Goal: Information Seeking & Learning: Learn about a topic

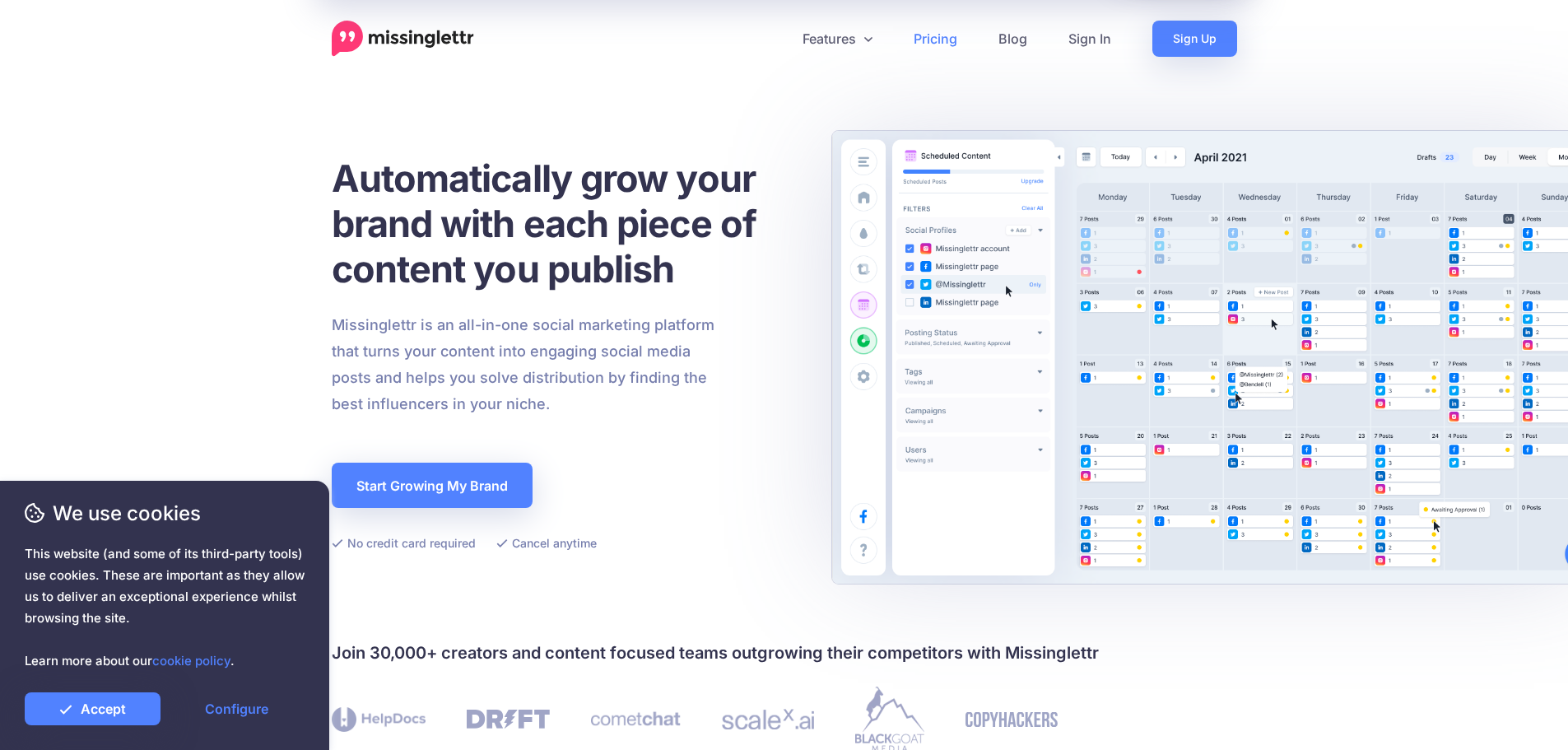
click at [965, 41] on link "Pricing" at bounding box center [935, 38] width 85 height 36
click at [98, 712] on link "Accept" at bounding box center [92, 709] width 135 height 33
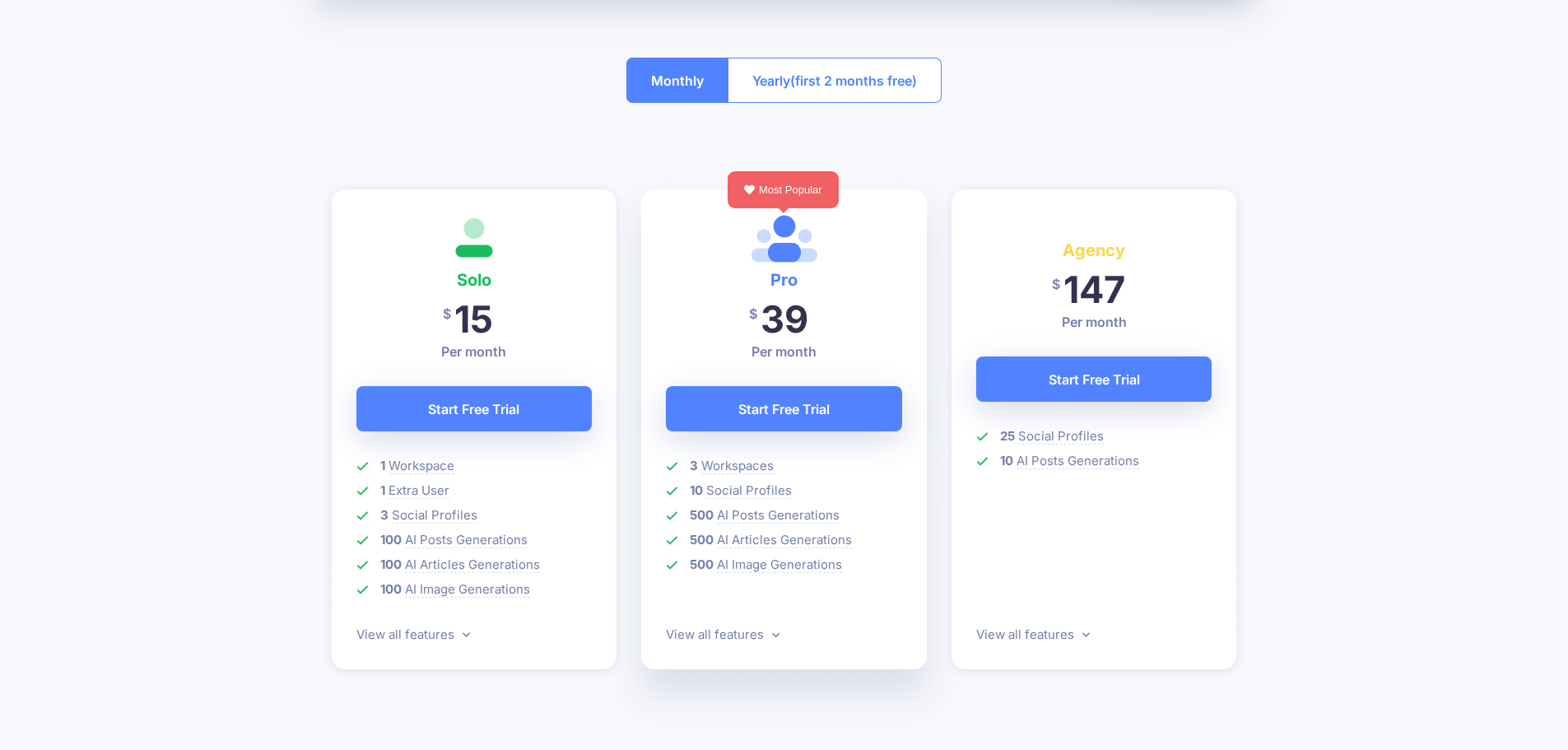
scroll to position [411, 0]
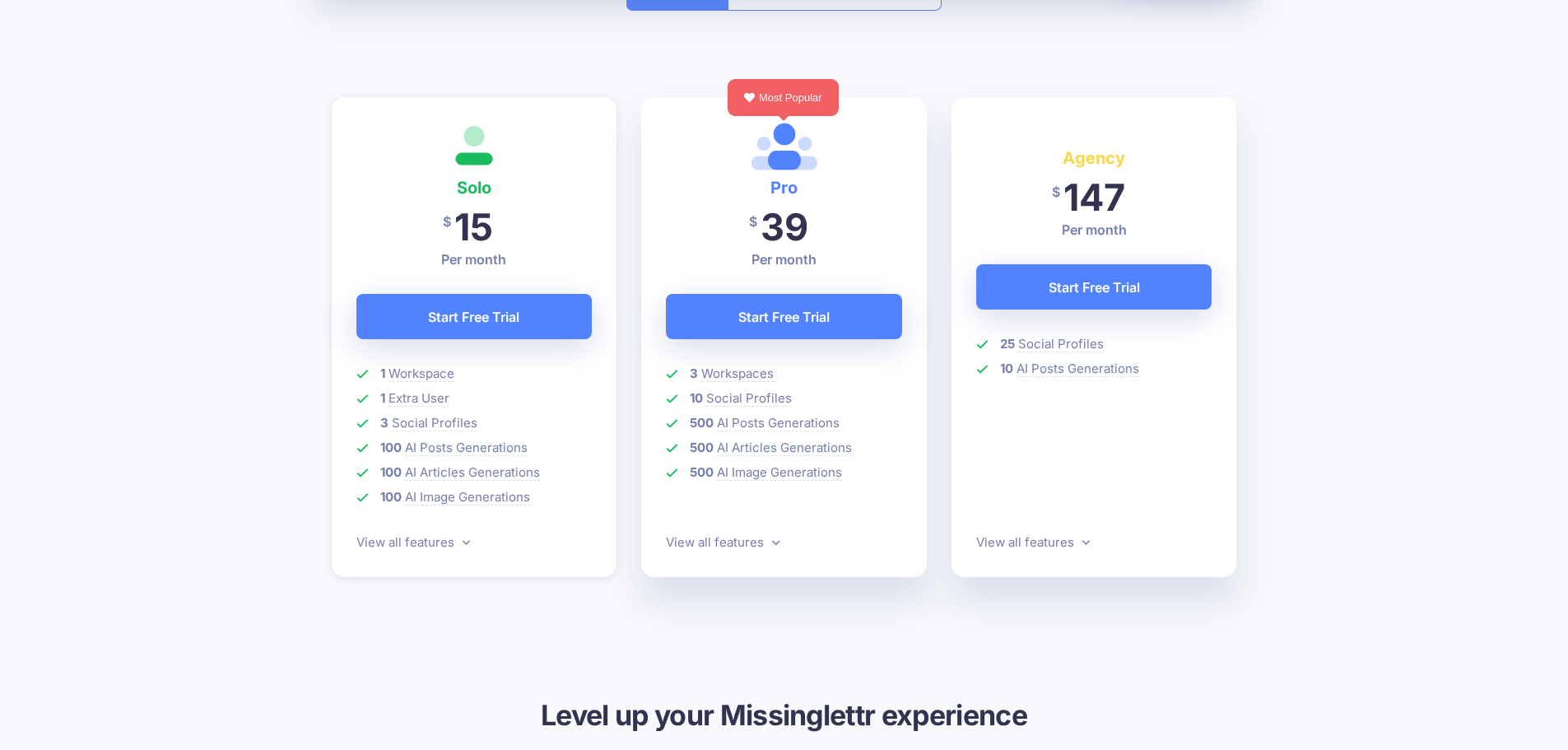
click at [1074, 551] on p "View all features" at bounding box center [1095, 542] width 236 height 20
click at [1070, 547] on link "View all features" at bounding box center [1033, 542] width 114 height 16
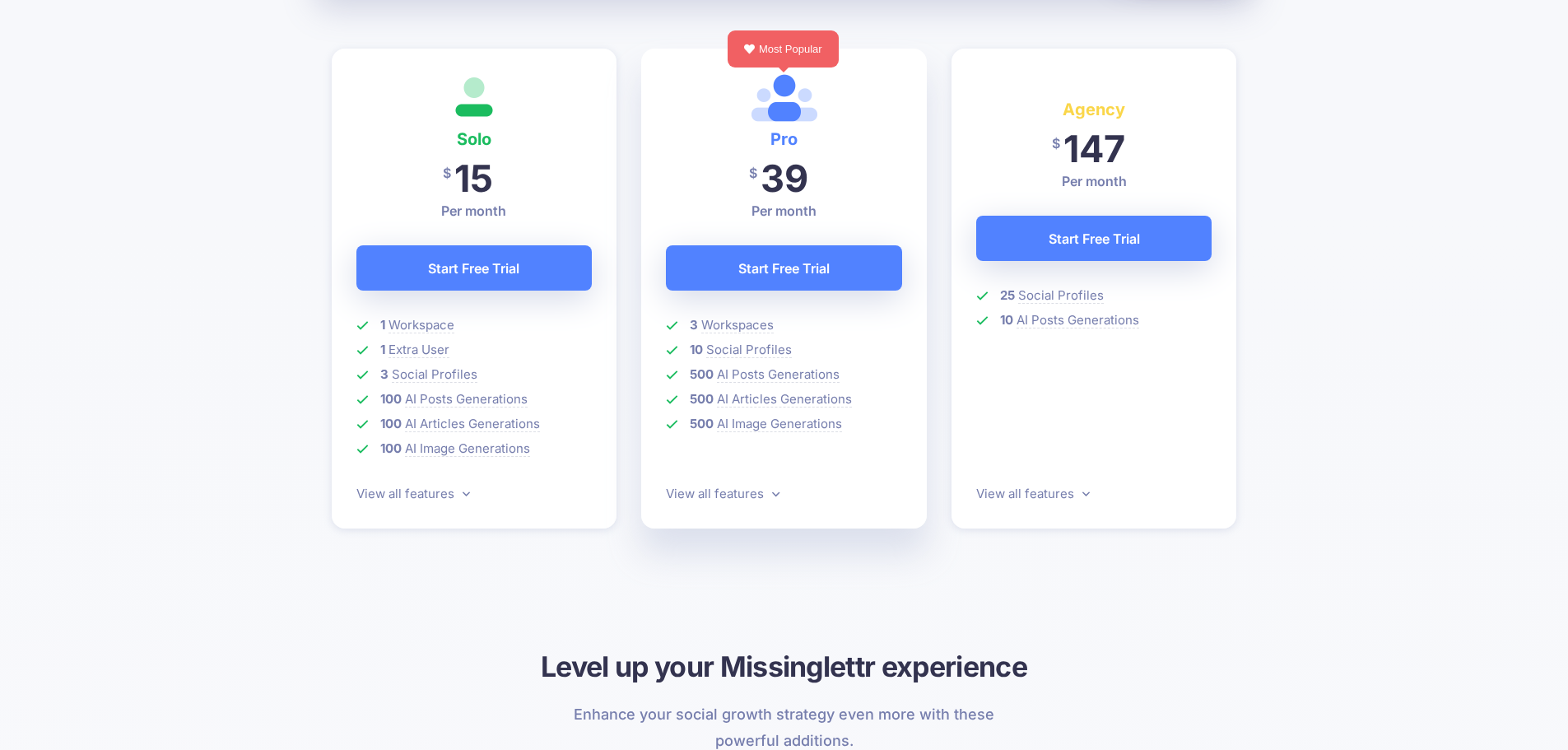
scroll to position [0, 0]
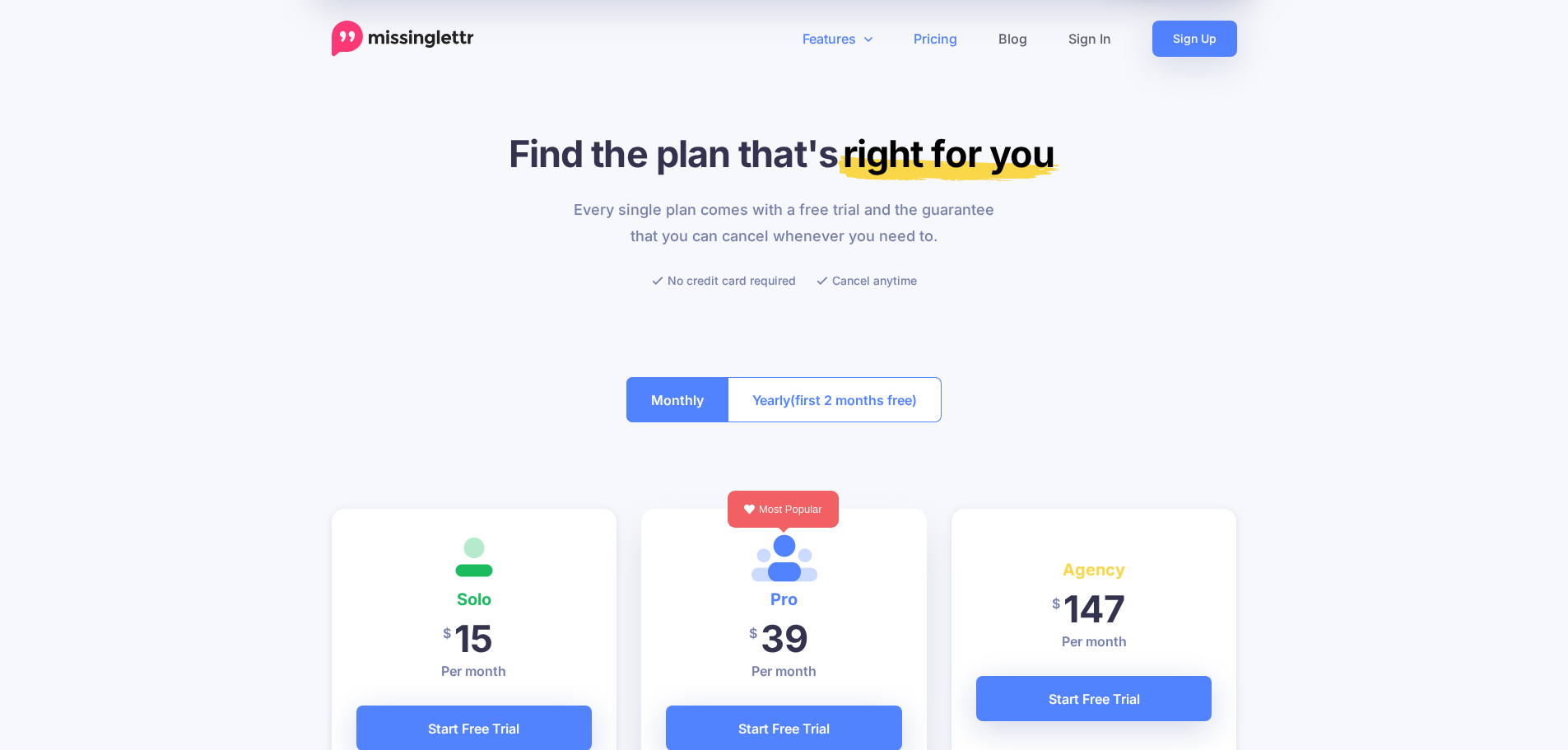
click at [840, 30] on link "Features" at bounding box center [837, 38] width 111 height 36
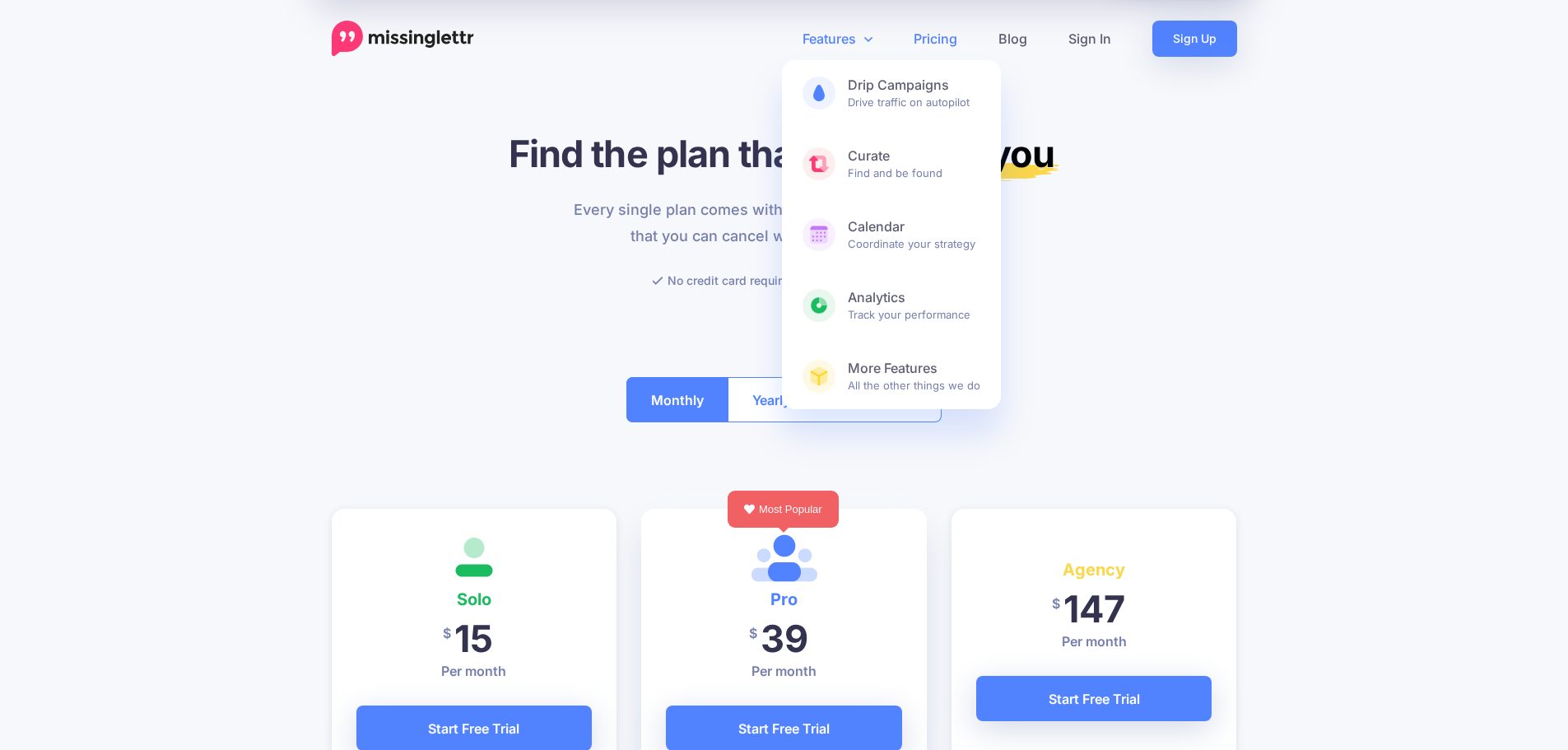
click at [842, 35] on link "Features" at bounding box center [837, 38] width 111 height 36
click at [853, 231] on b "Calendar" at bounding box center [915, 227] width 133 height 17
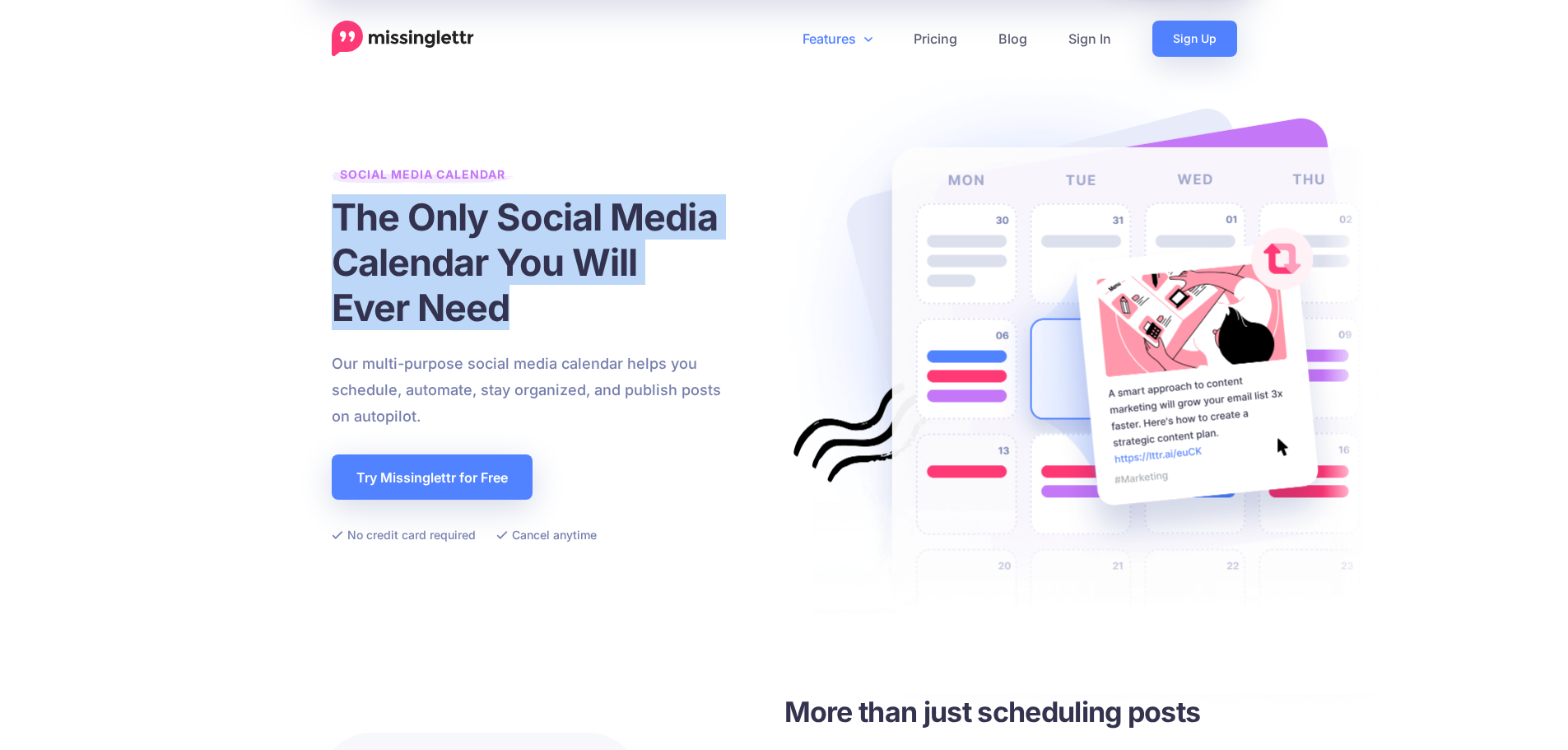
drag, startPoint x: 357, startPoint y: 217, endPoint x: 591, endPoint y: 315, distance: 253.7
click at [591, 315] on div "Social Media Calendar The Only Social Media Calendar You Will Ever Need Our mul…" at bounding box center [784, 354] width 938 height 447
click at [591, 315] on h1 "The Only Social Media Calendar You Will Ever Need" at bounding box center [535, 261] width 407 height 135
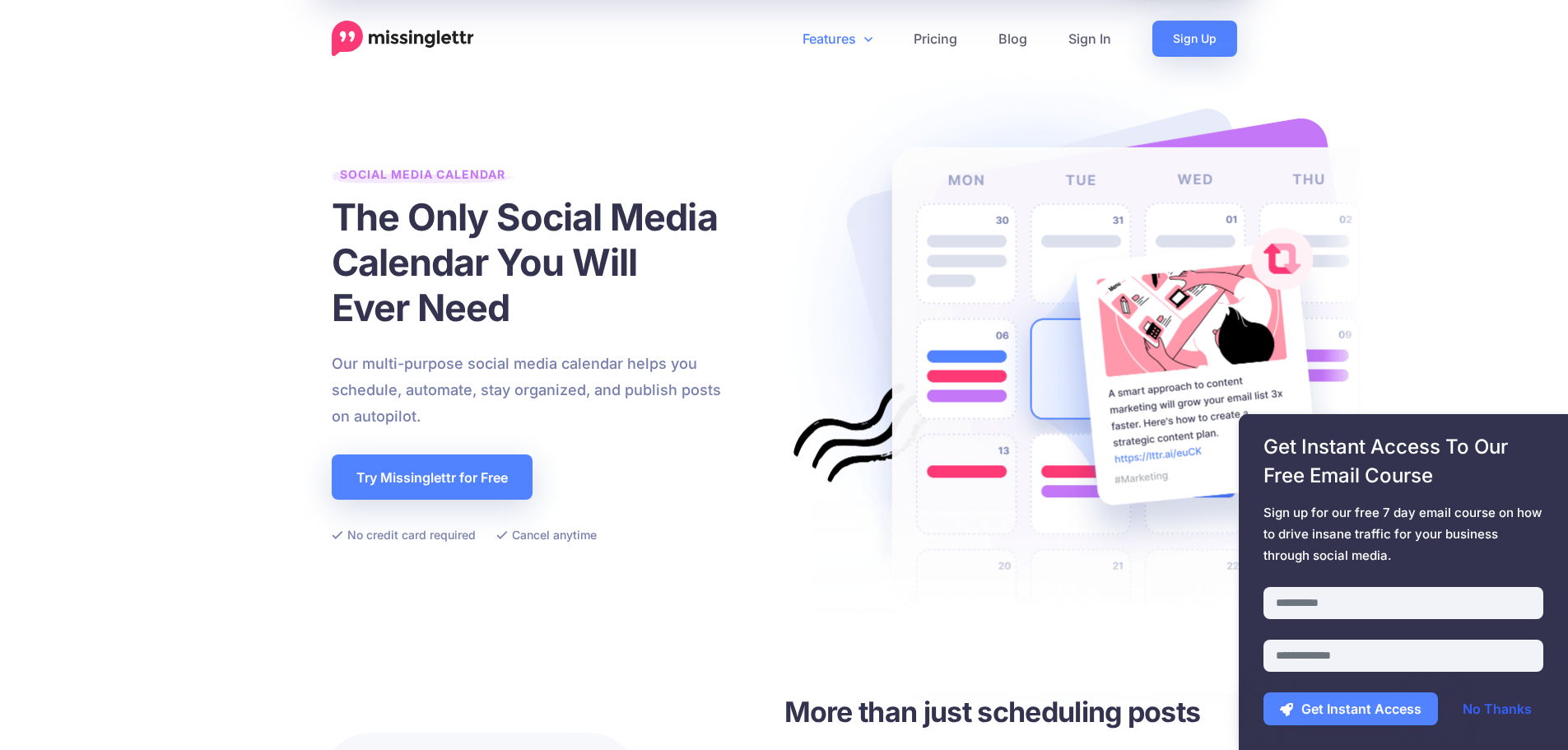
click at [1516, 715] on link "No Thanks" at bounding box center [1497, 709] width 102 height 33
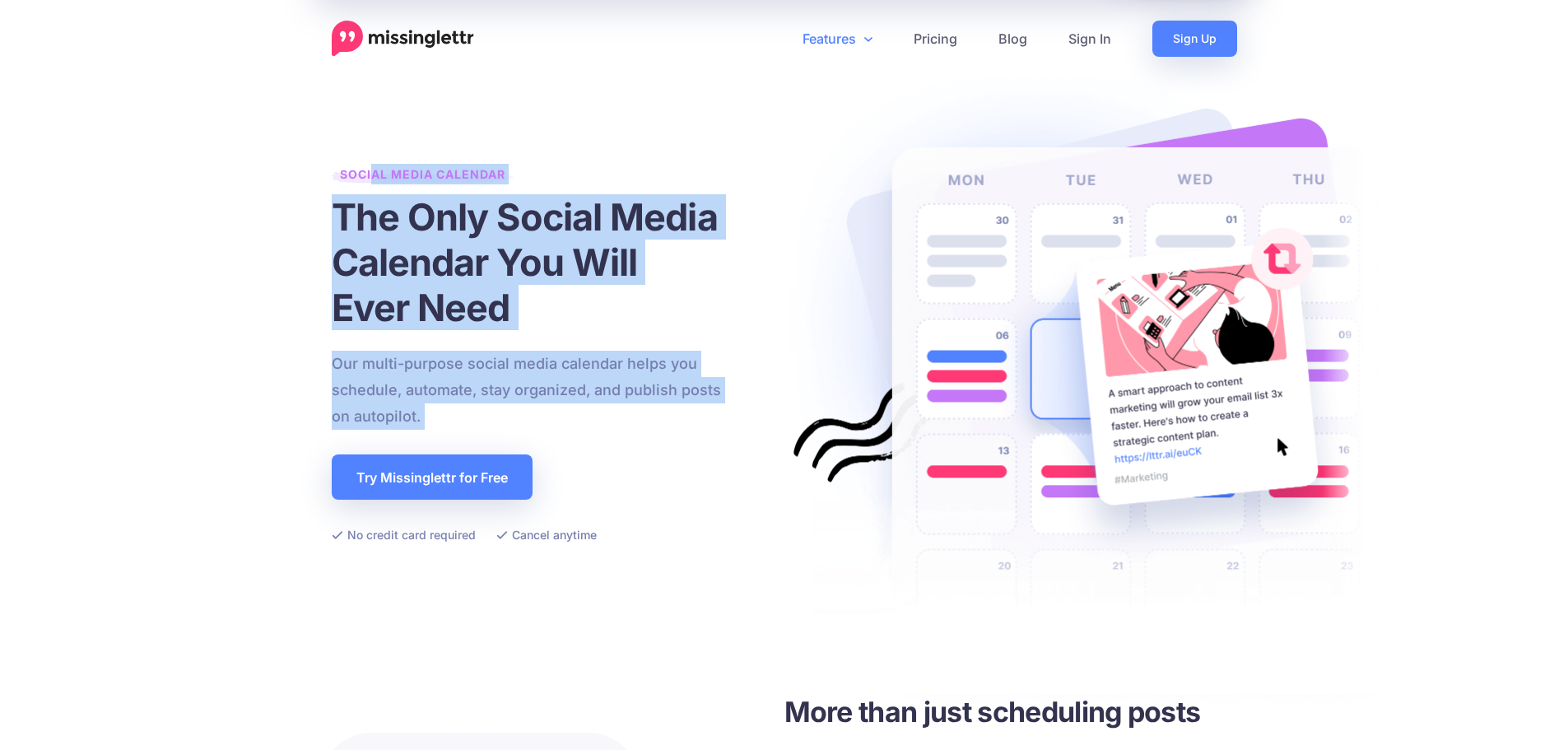
drag, startPoint x: 608, startPoint y: 407, endPoint x: 370, endPoint y: 188, distance: 323.4
click at [370, 189] on div "Social Media Calendar The Only Social Media Calendar You Will Ever Need Our mul…" at bounding box center [535, 354] width 407 height 381
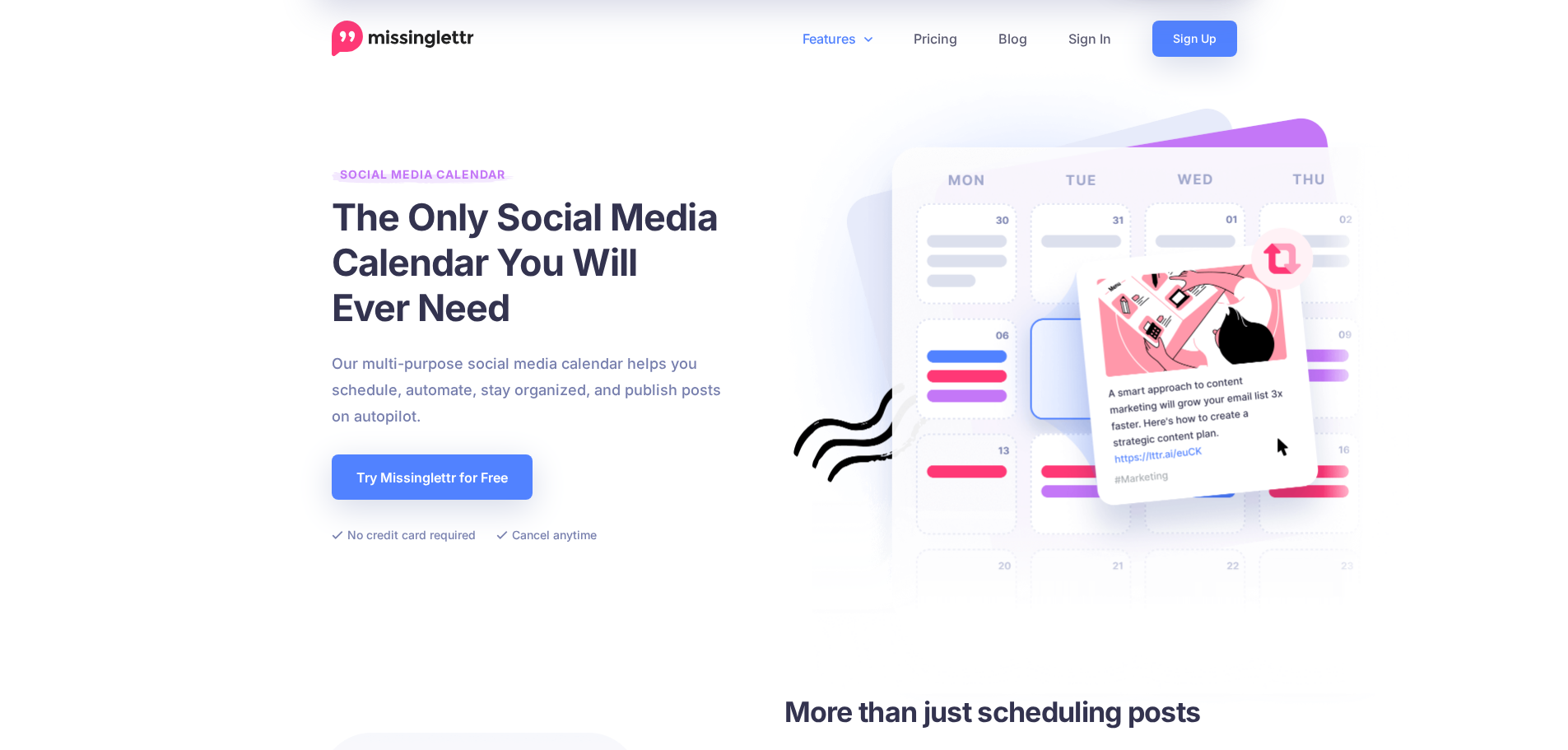
click at [369, 185] on span "Social Media Calendar" at bounding box center [423, 177] width 182 height 22
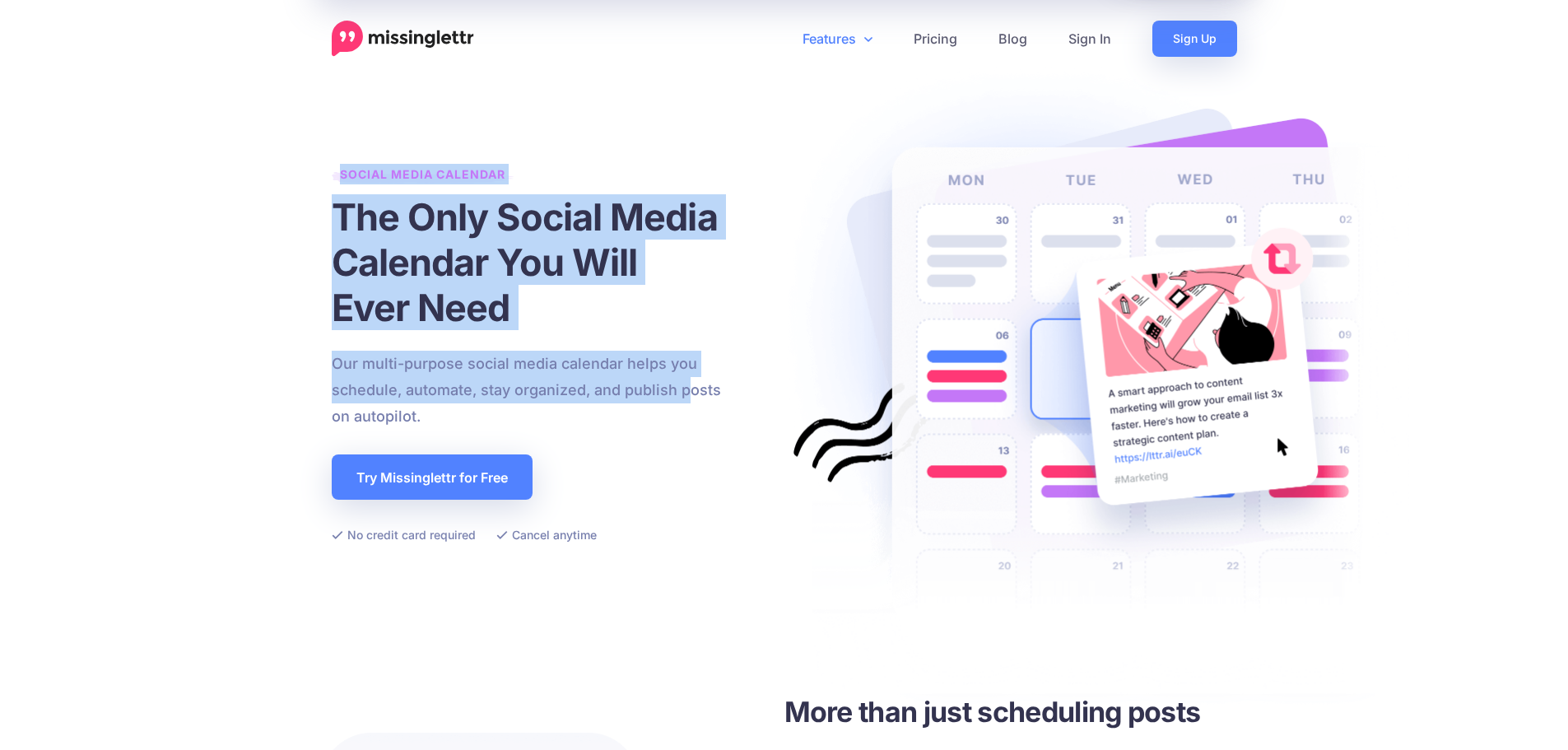
drag, startPoint x: 321, startPoint y: 160, endPoint x: 691, endPoint y: 388, distance: 434.6
click at [690, 388] on div "Social Media Calendar The Only Social Media Calendar You Will Ever Need Our mul…" at bounding box center [784, 354] width 938 height 447
click at [691, 388] on p "Our multi-purpose social media calendar helps you schedule, automate, stay orga…" at bounding box center [535, 389] width 407 height 79
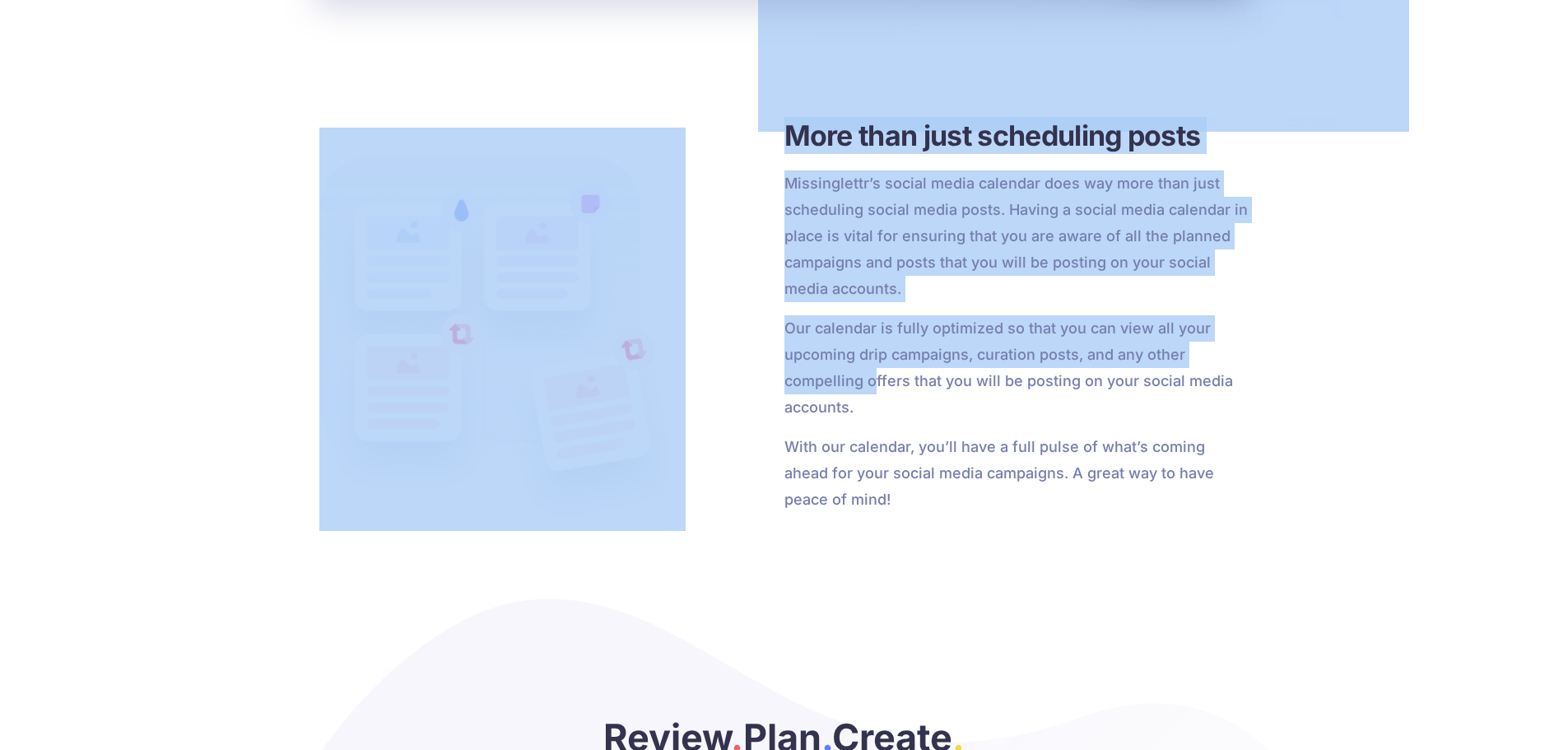
drag, startPoint x: 296, startPoint y: 30, endPoint x: 874, endPoint y: 368, distance: 669.6
click at [874, 368] on p "Our calendar is fully optimized so that you can view all your upcoming drip cam…" at bounding box center [1017, 368] width 465 height 106
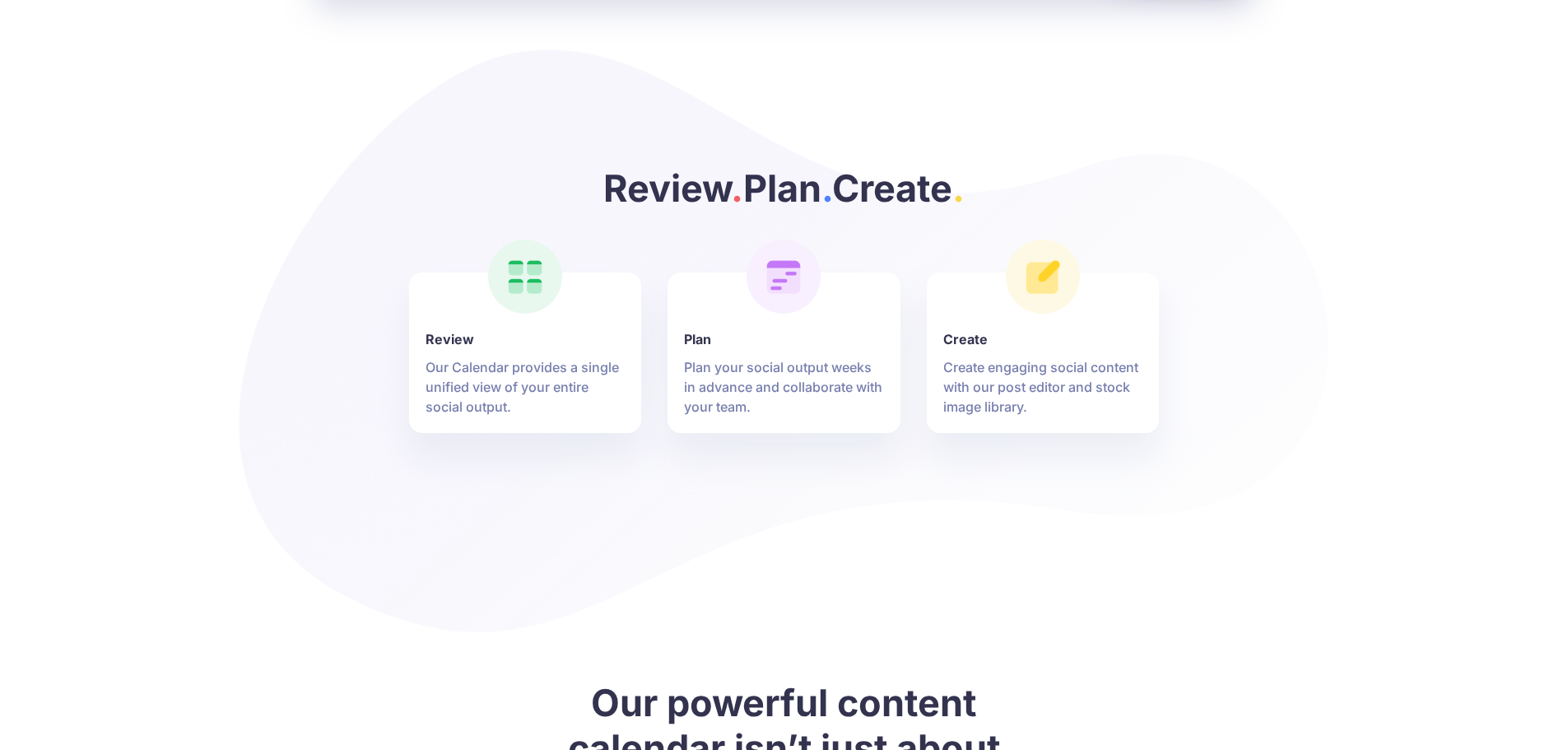
scroll to position [1152, 0]
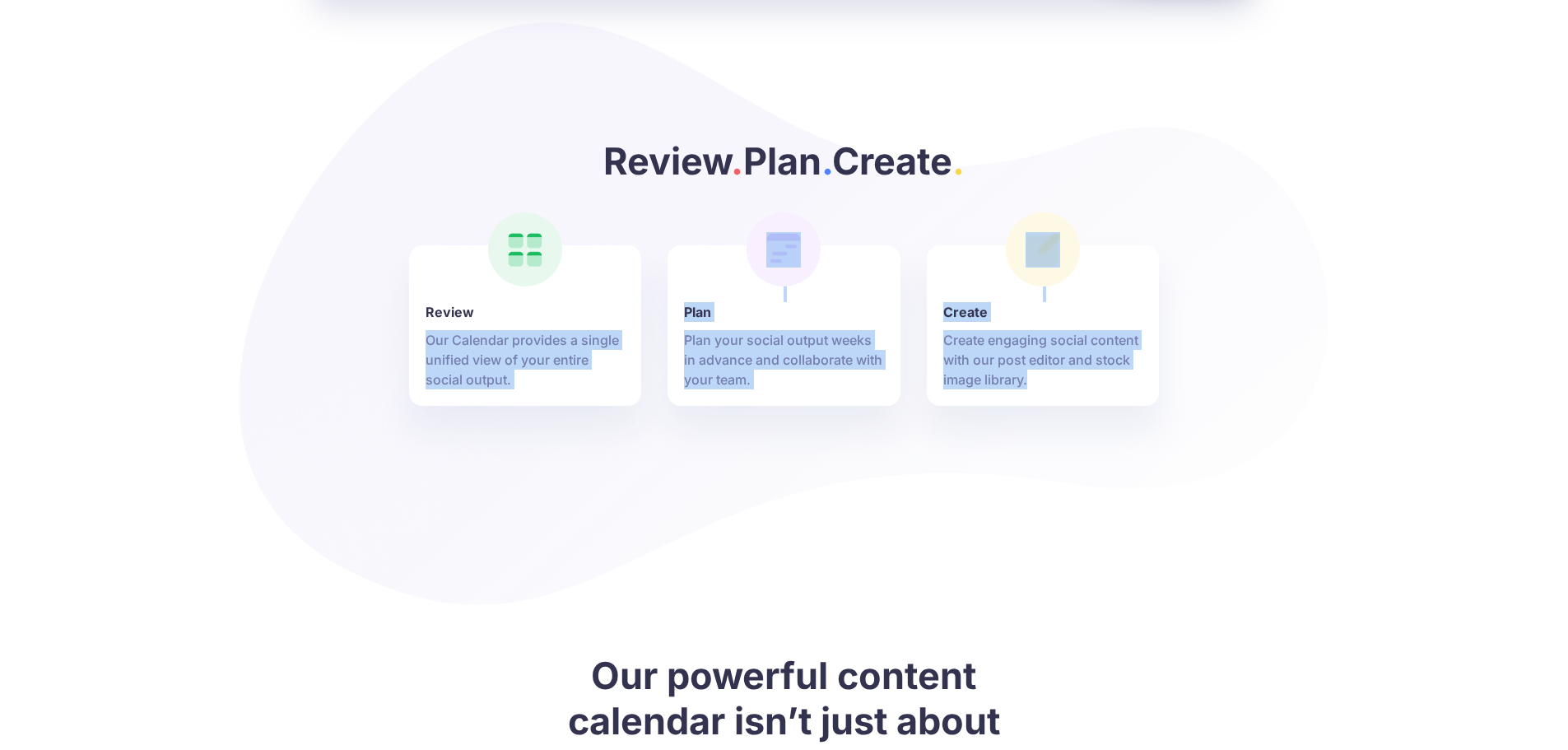
drag, startPoint x: 545, startPoint y: 342, endPoint x: 1096, endPoint y: 391, distance: 553.2
click at [1096, 391] on ul "Review Our Calendar provides a single unified view of your entire social output…" at bounding box center [771, 357] width 777 height 224
click at [1096, 391] on li "Create Create engaging social content with our post editor and stock image libr…" at bounding box center [1043, 326] width 233 height 161
drag, startPoint x: 958, startPoint y: 356, endPoint x: 400, endPoint y: 235, distance: 571.0
click at [400, 235] on div "Review . Plan . Create . Review Our Calendar provides a single unified view of …" at bounding box center [784, 272] width 938 height 267
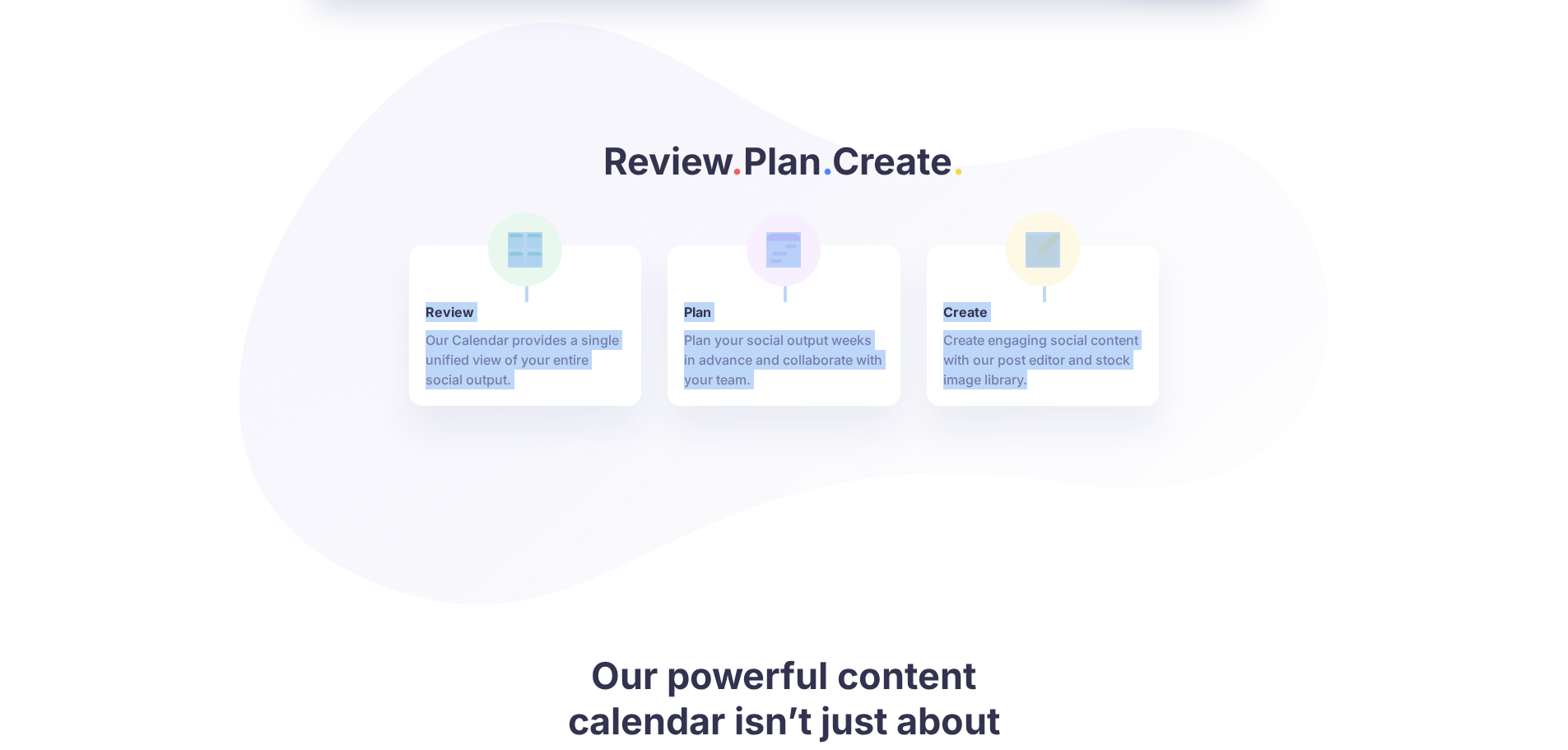
click at [401, 235] on div at bounding box center [784, 214] width 906 height 62
drag, startPoint x: 581, startPoint y: 285, endPoint x: 1039, endPoint y: 380, distance: 467.7
click at [1039, 380] on div "Review . Plan . Create . Review Our Calendar provides a single unified view of …" at bounding box center [784, 272] width 938 height 267
click at [1039, 380] on p "Create engaging social content with our post editor and stock image library." at bounding box center [1043, 360] width 200 height 59
drag, startPoint x: 723, startPoint y: 302, endPoint x: 323, endPoint y: 212, distance: 410.0
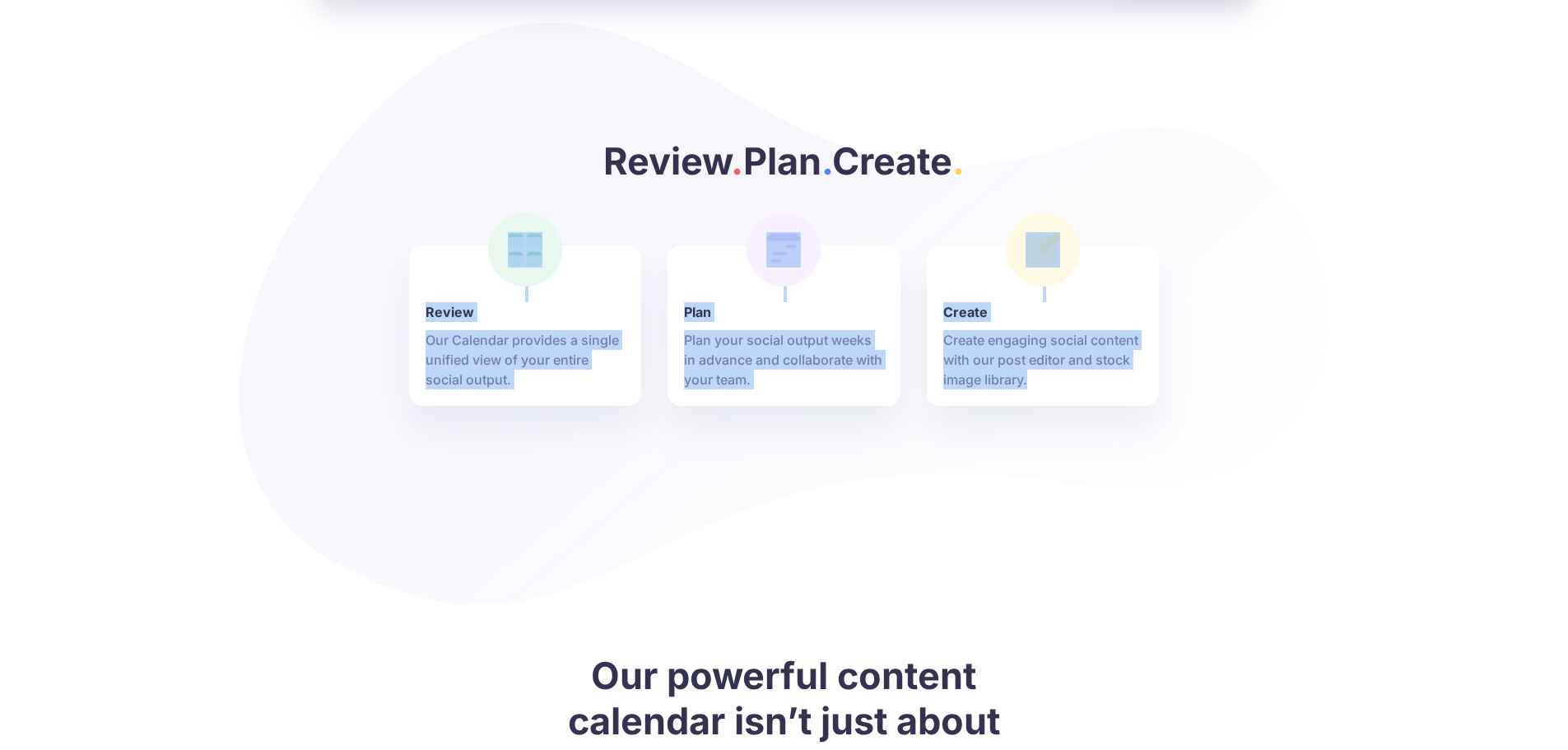
click at [325, 213] on div "Review . Plan . Create . Review Our Calendar provides a single unified view of …" at bounding box center [784, 272] width 938 height 267
click at [323, 211] on div "Review . Plan . Create . Review Our Calendar provides a single unified view of …" at bounding box center [784, 272] width 938 height 267
drag, startPoint x: 590, startPoint y: 288, endPoint x: 1044, endPoint y: 381, distance: 463.4
click at [1044, 381] on div "Review . Plan . Create . Review Our Calendar provides a single unified view of …" at bounding box center [784, 272] width 938 height 267
click at [1044, 381] on p "Create engaging social content with our post editor and stock image library." at bounding box center [1043, 360] width 200 height 59
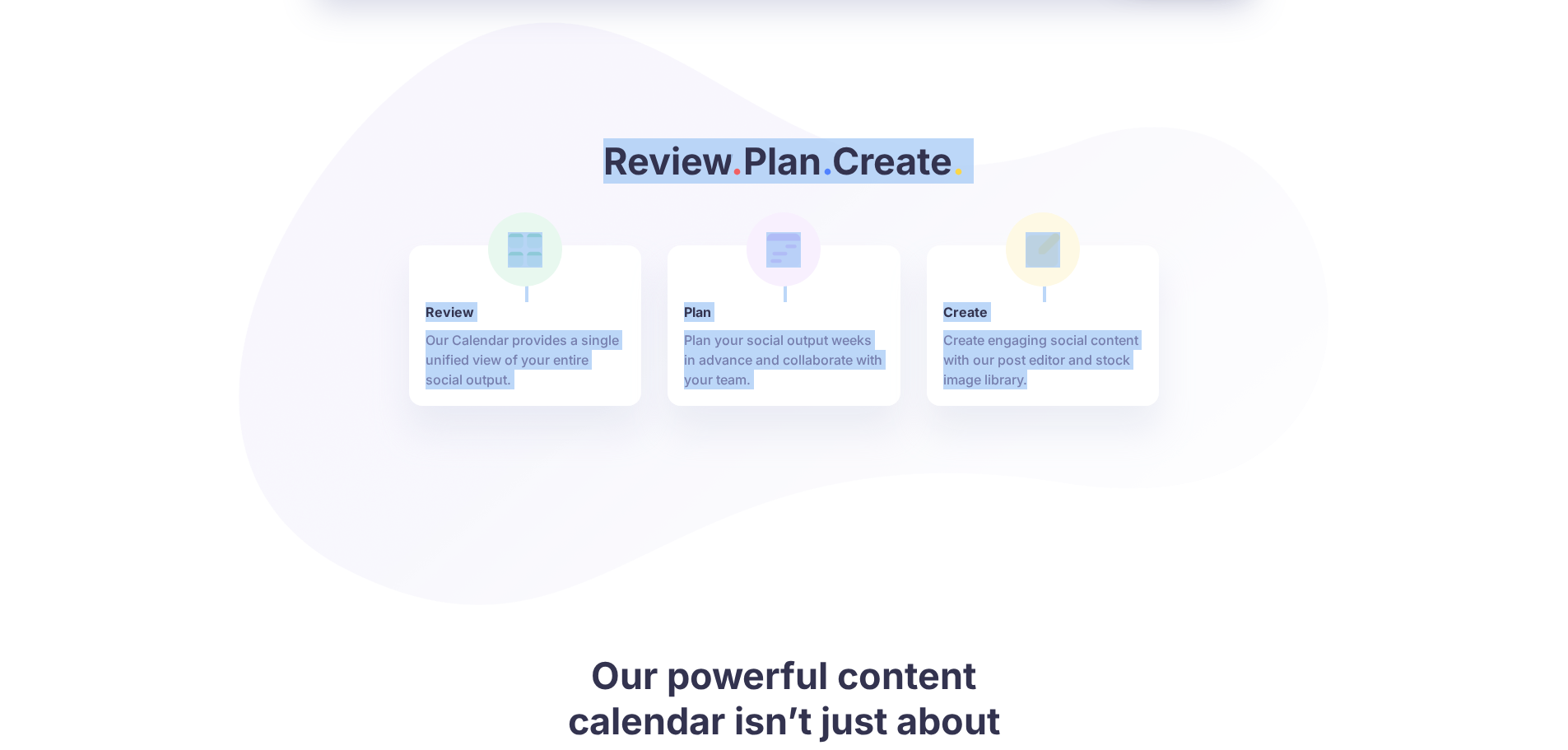
drag, startPoint x: 1034, startPoint y: 380, endPoint x: 225, endPoint y: 173, distance: 835.1
click at [225, 173] on div "Review . Plan . Create . Review Our Calendar provides a single unified view of …" at bounding box center [784, 315] width 1568 height 593
click at [231, 173] on div "Review . Plan . Create . Review Our Calendar provides a single unified view of …" at bounding box center [784, 315] width 1568 height 593
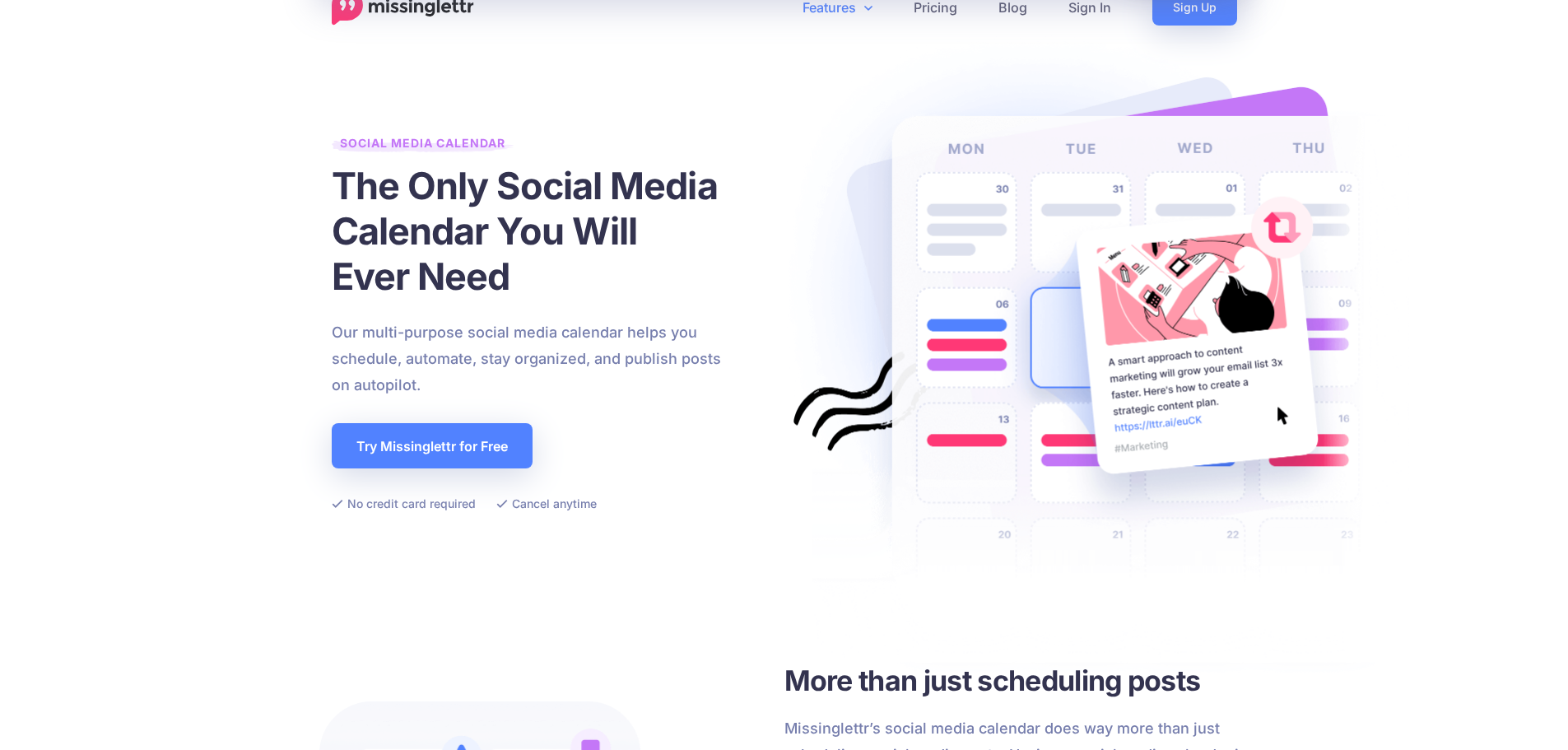
scroll to position [0, 0]
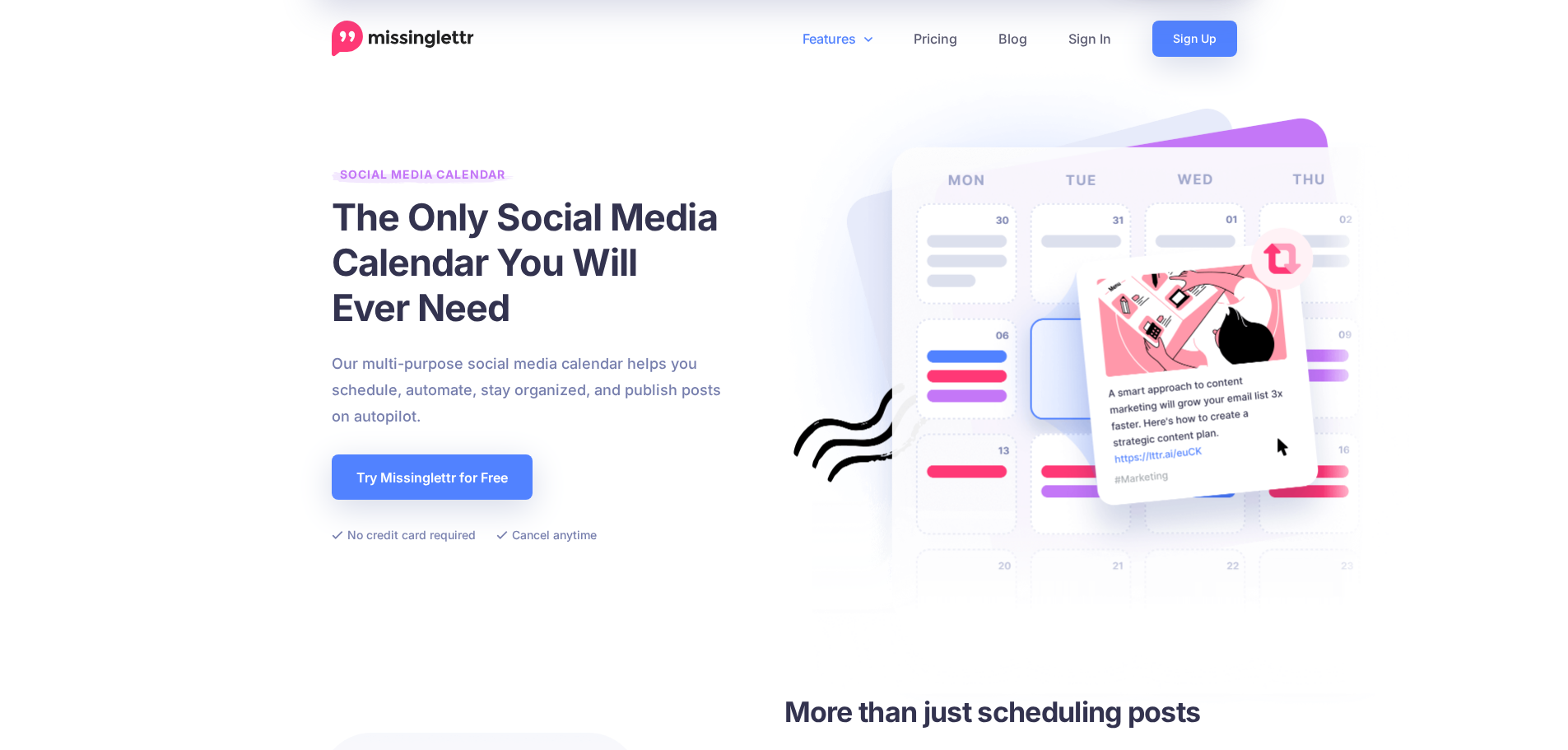
click at [836, 35] on link "Features" at bounding box center [837, 38] width 111 height 36
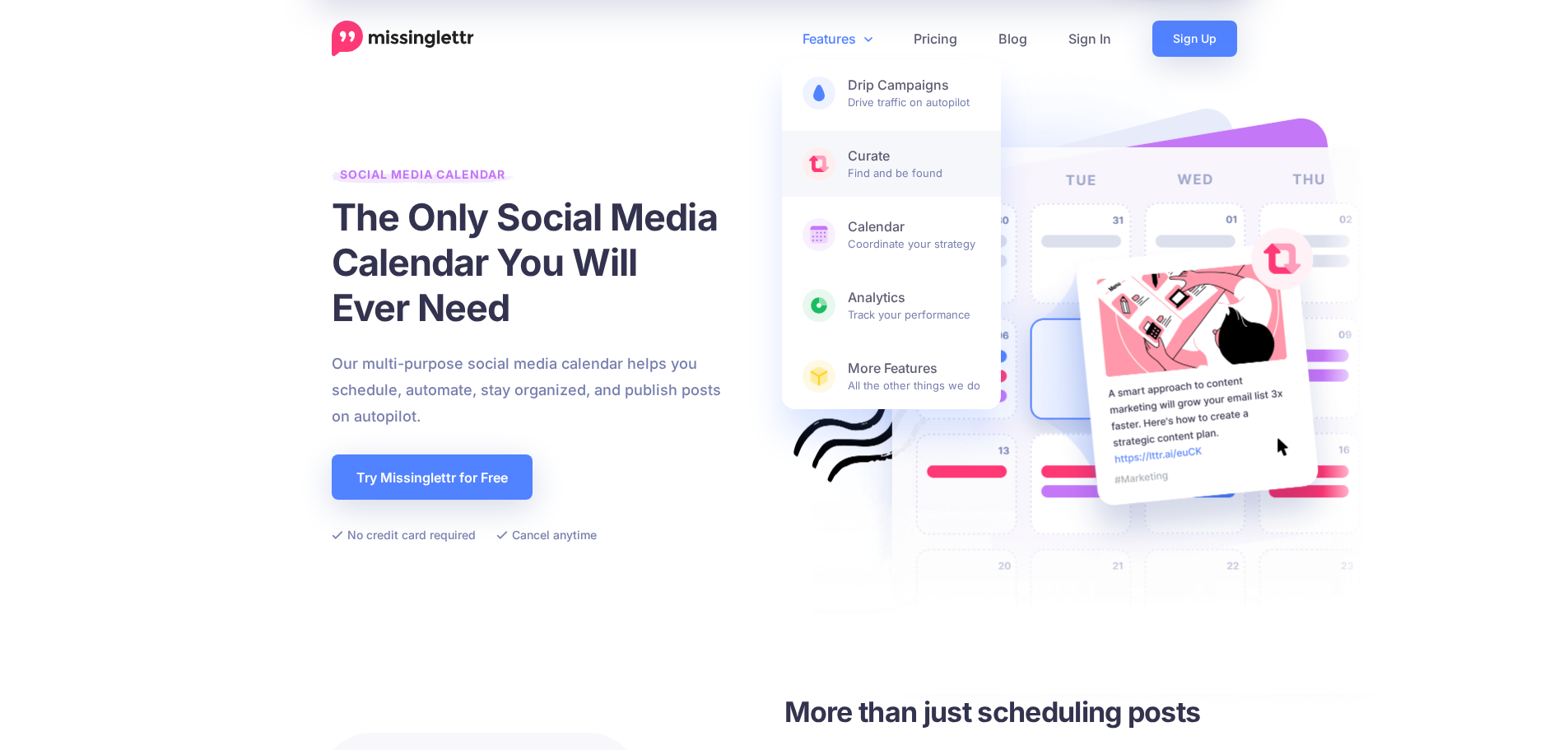
click at [901, 185] on link "Curate Find and be found" at bounding box center [891, 163] width 219 height 65
